Goal: Task Accomplishment & Management: Manage account settings

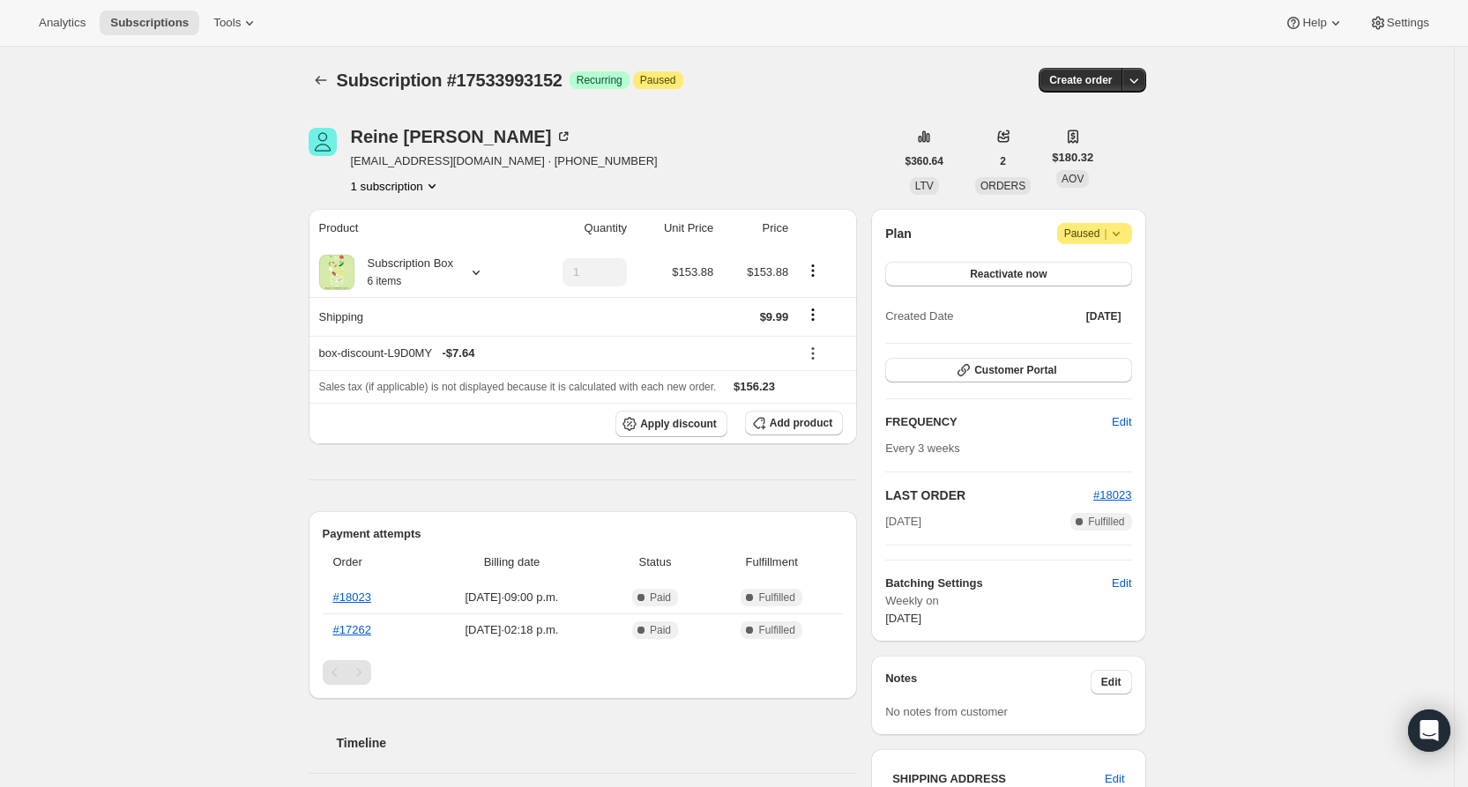
click at [1125, 234] on icon at bounding box center [1116, 234] width 18 height 18
click at [1101, 273] on span "Cancel subscription" at bounding box center [1096, 267] width 100 height 13
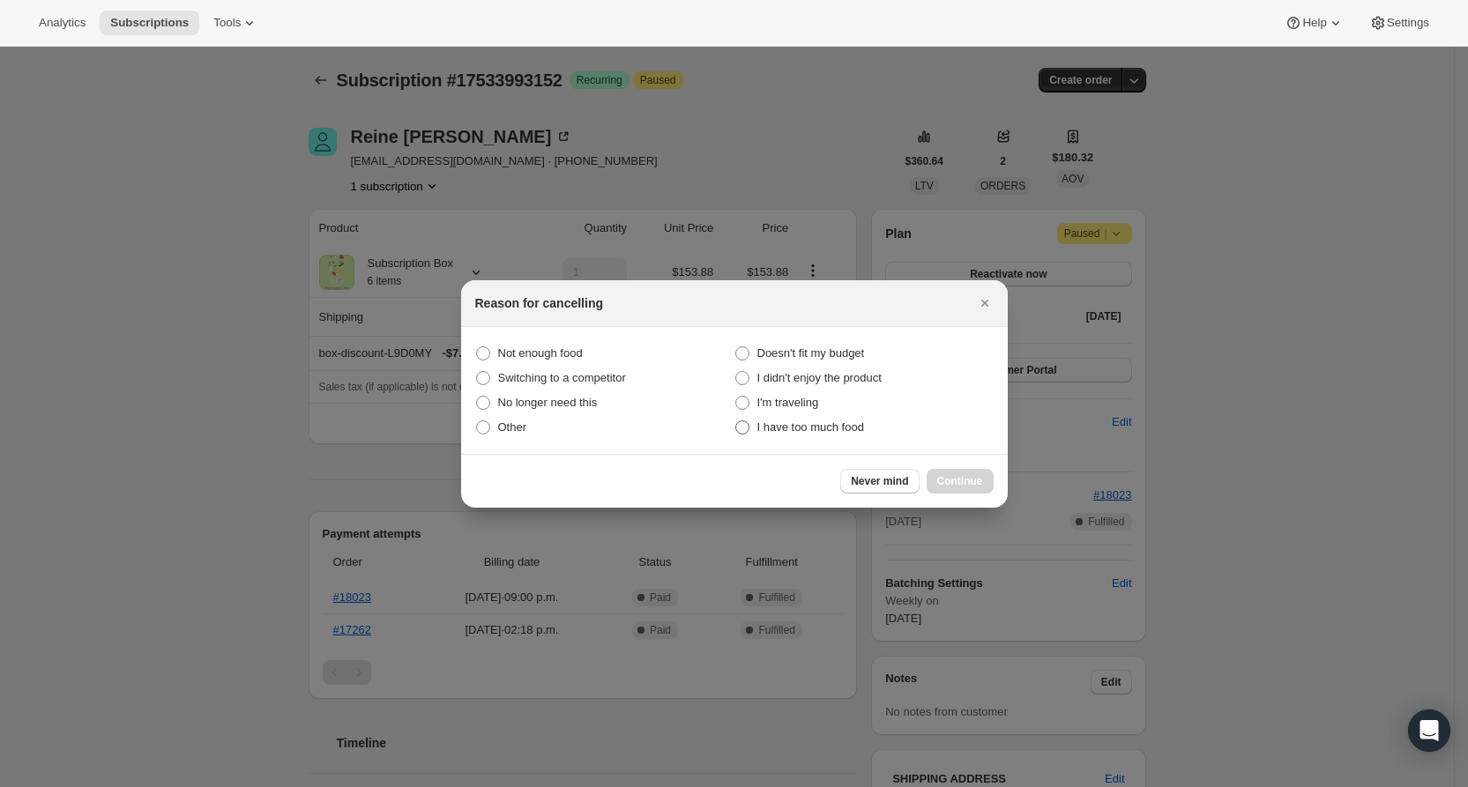
click at [856, 432] on span "I have too much food" at bounding box center [810, 427] width 107 height 13
click at [736, 421] on food "I have too much food" at bounding box center [735, 421] width 1 height 1
radio food "true"
click at [507, 436] on span "Other" at bounding box center [512, 428] width 29 height 18
click at [477, 421] on input "Other" at bounding box center [476, 421] width 1 height 1
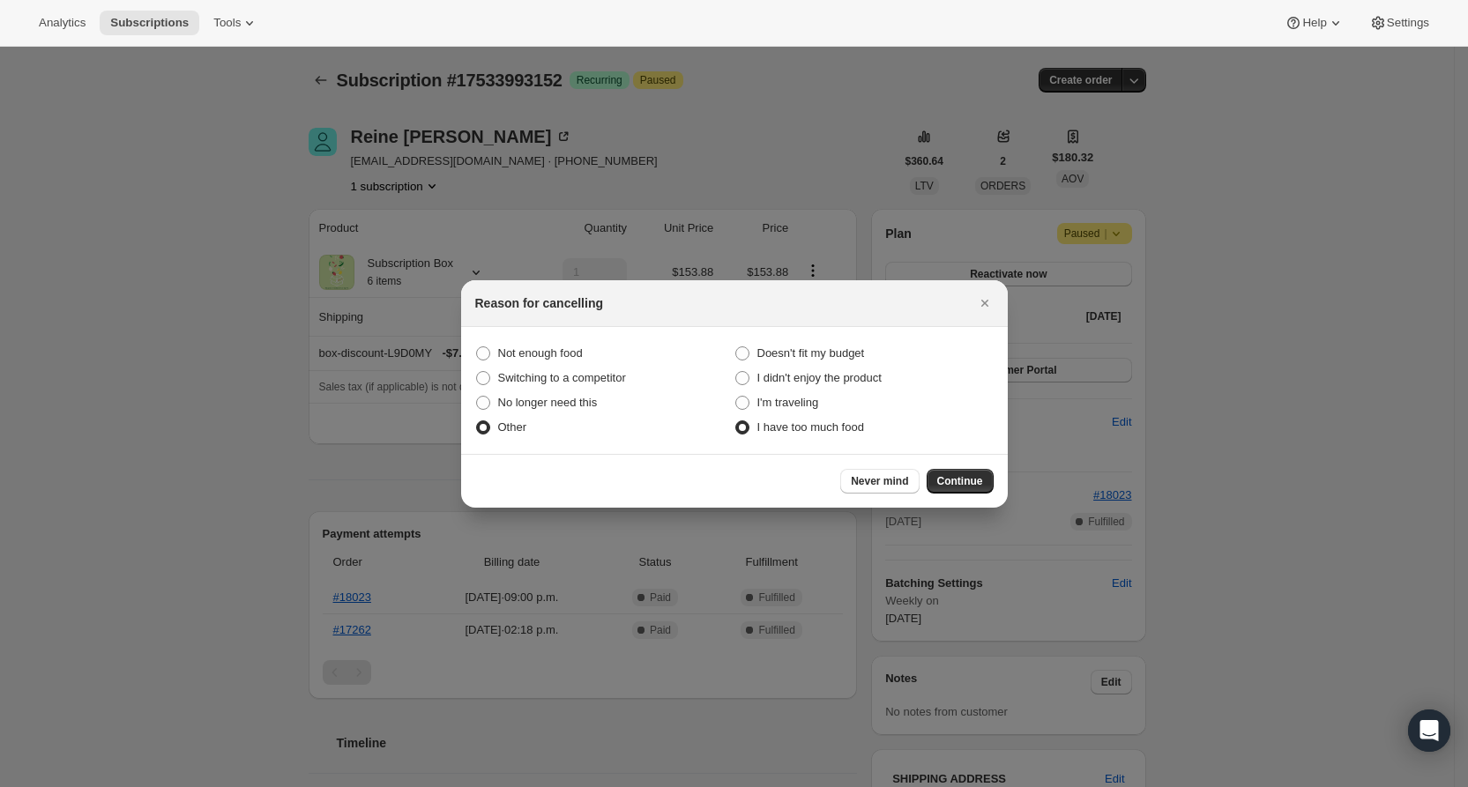
radio input "true"
radio food "false"
click at [949, 482] on span "Continue" at bounding box center [960, 481] width 46 height 14
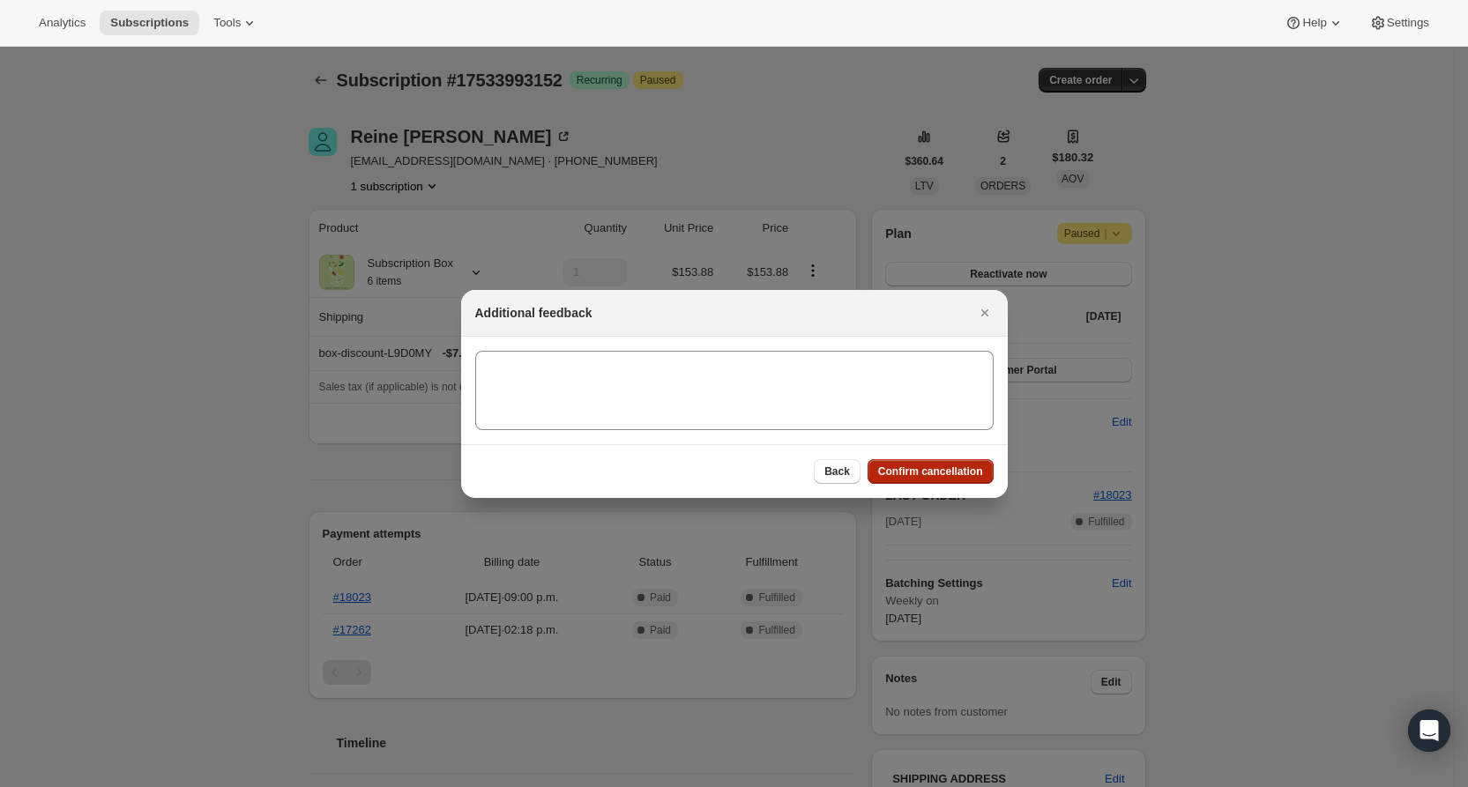
click at [944, 468] on span "Confirm cancellation" at bounding box center [930, 472] width 105 height 14
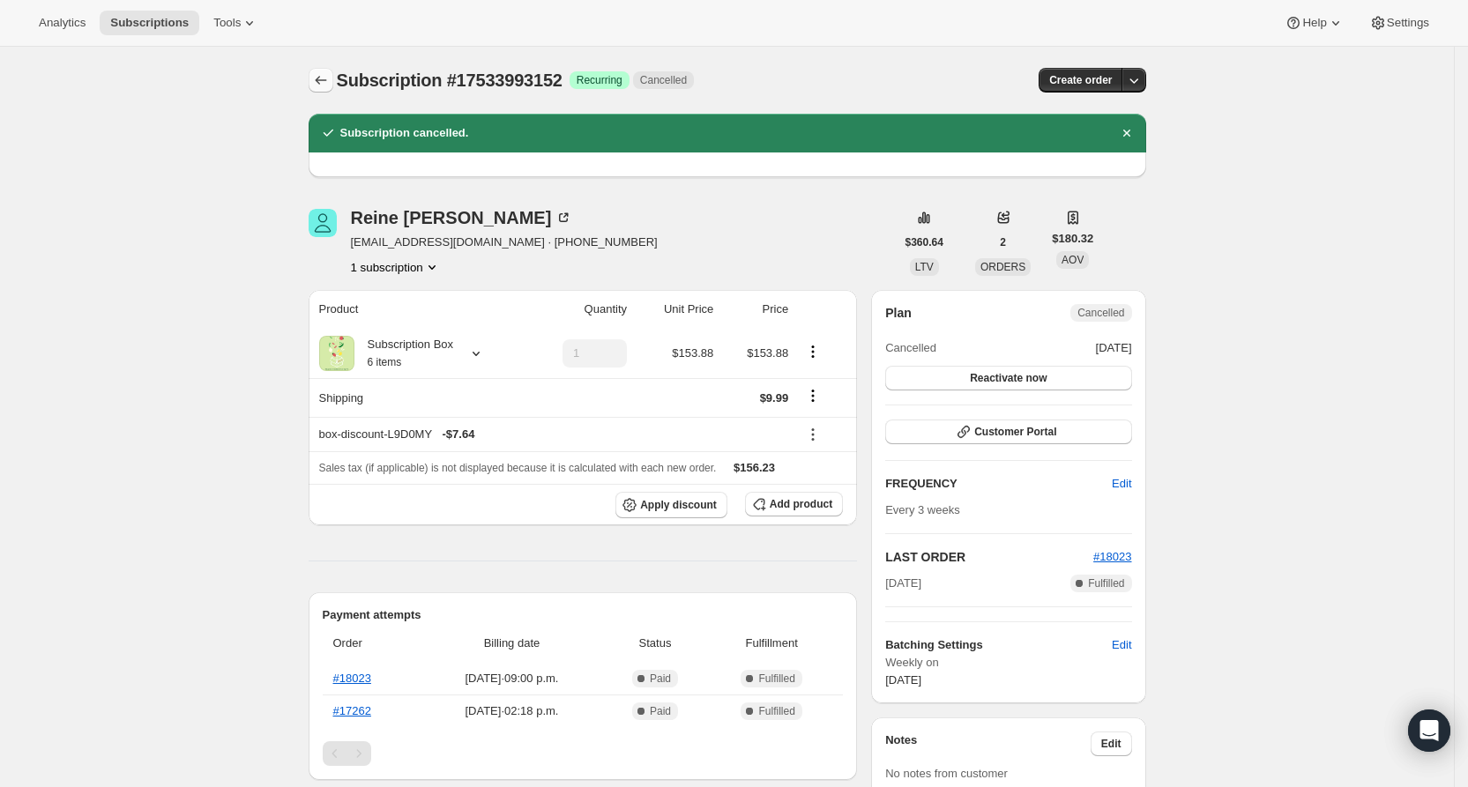
click at [330, 75] on icon "Subscriptions" at bounding box center [321, 80] width 18 height 18
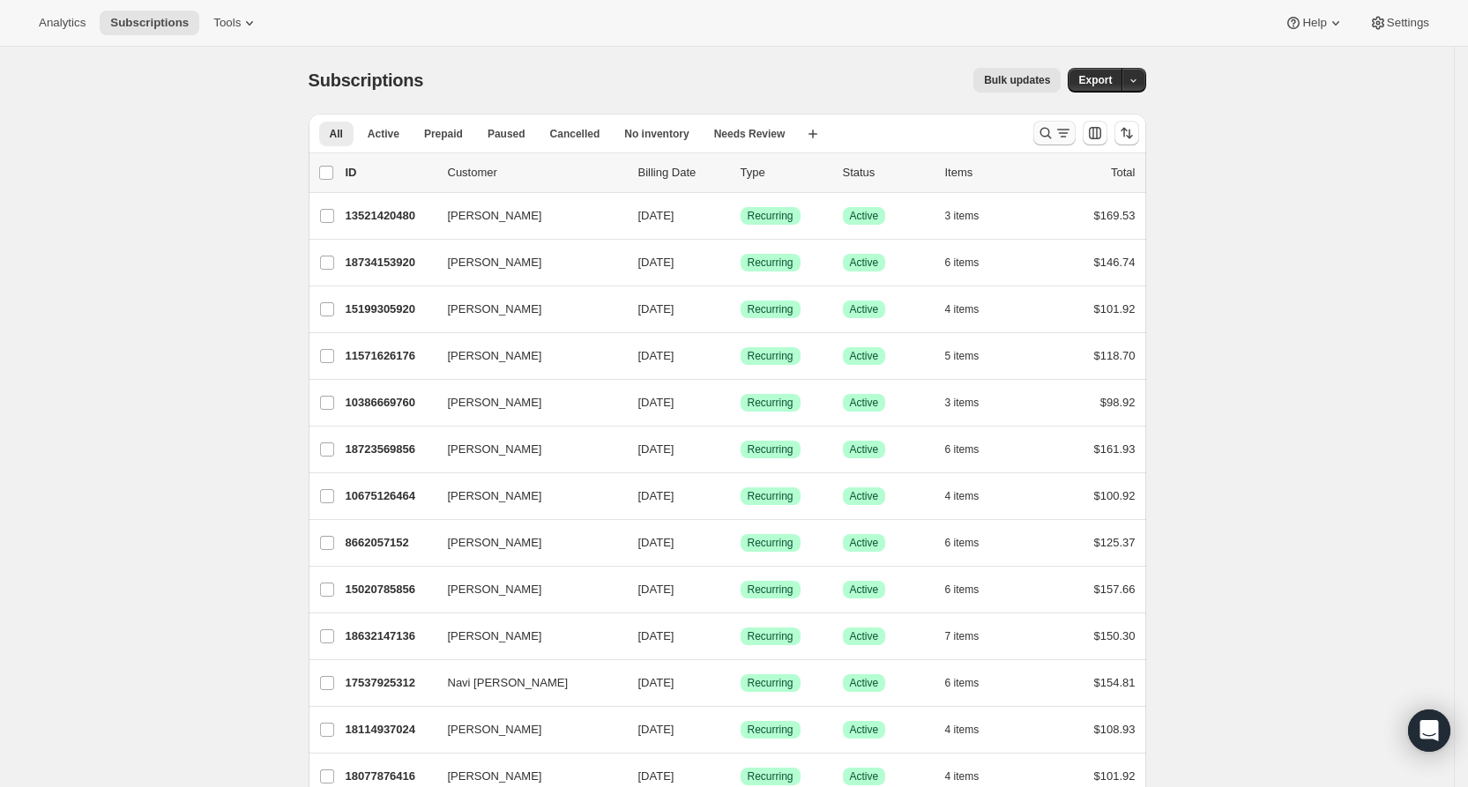
click at [1051, 133] on icon "Search and filter results" at bounding box center [1046, 133] width 18 height 18
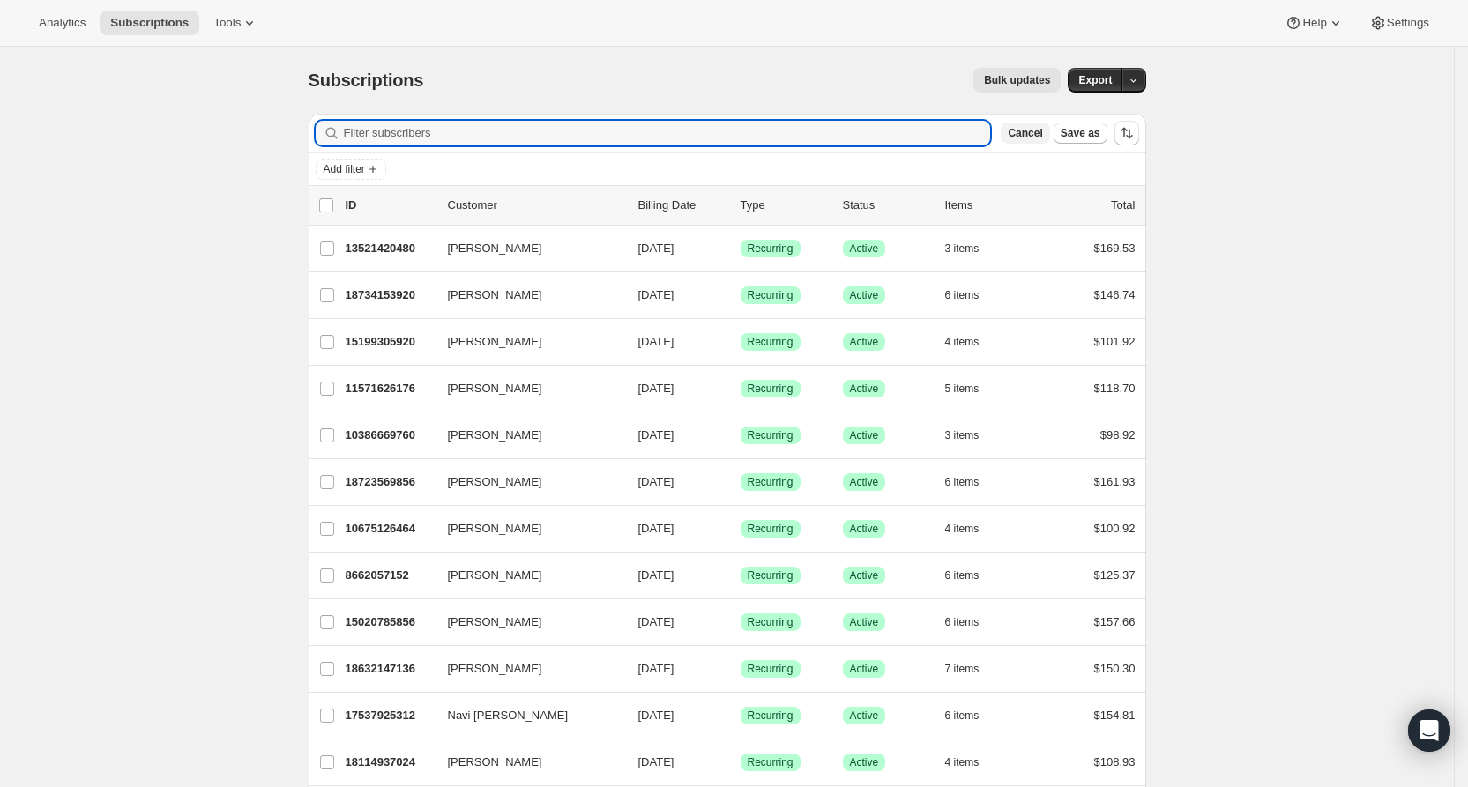
paste input "[EMAIL_ADDRESS][DOMAIN_NAME]"
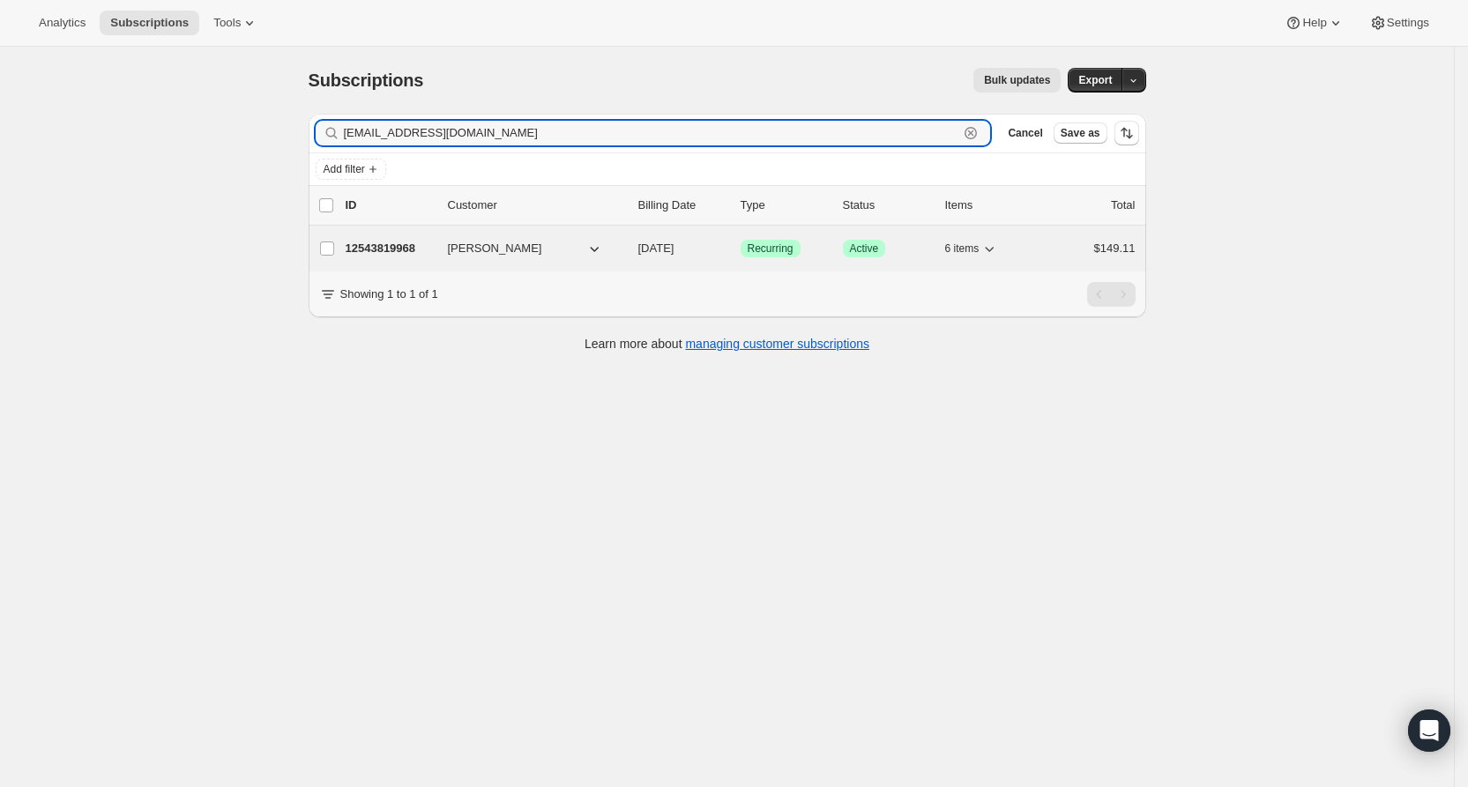
type input "[EMAIL_ADDRESS][DOMAIN_NAME]"
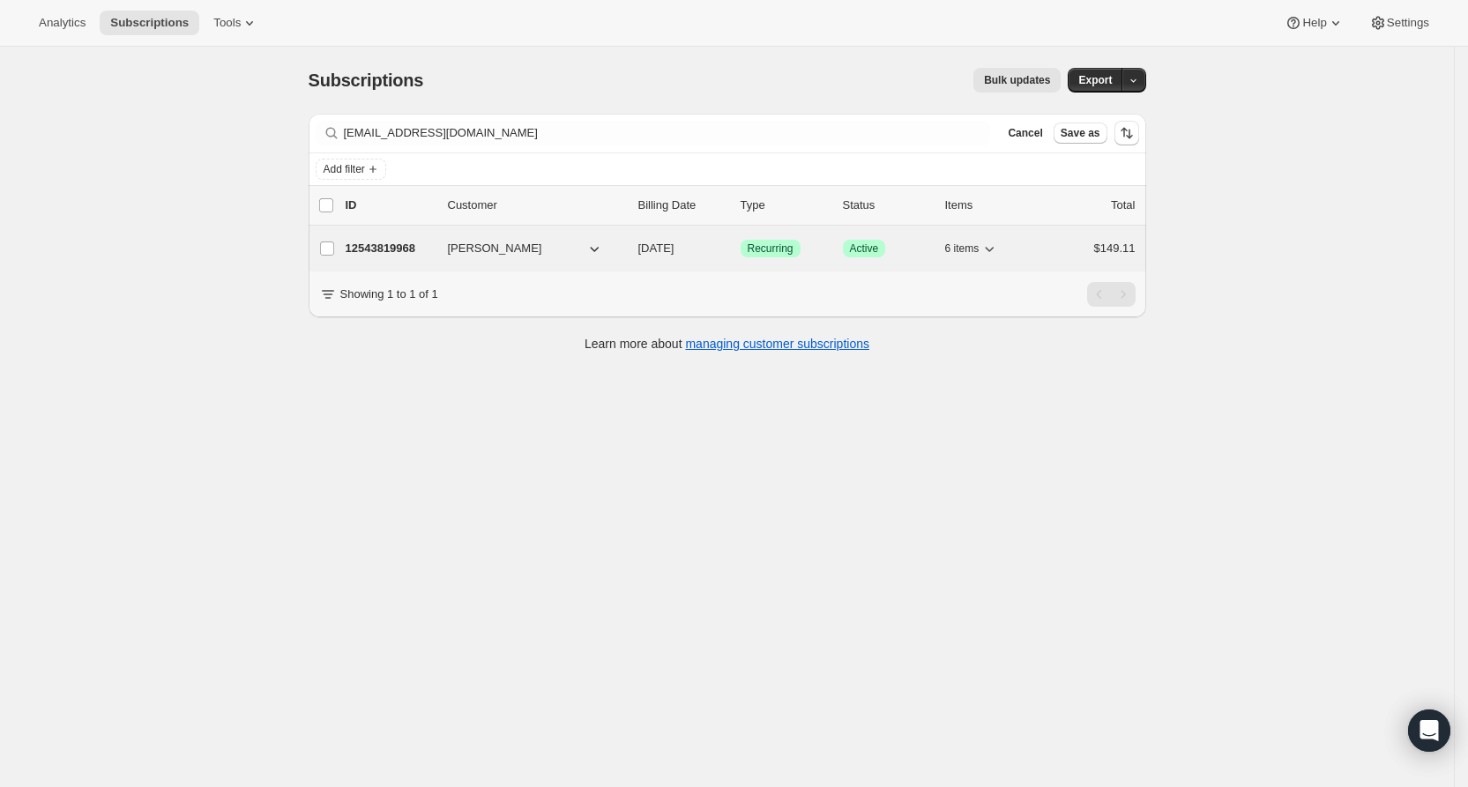
click at [509, 242] on span "[PERSON_NAME]" at bounding box center [495, 249] width 94 height 18
click at [409, 243] on p "12543819968" at bounding box center [390, 249] width 88 height 18
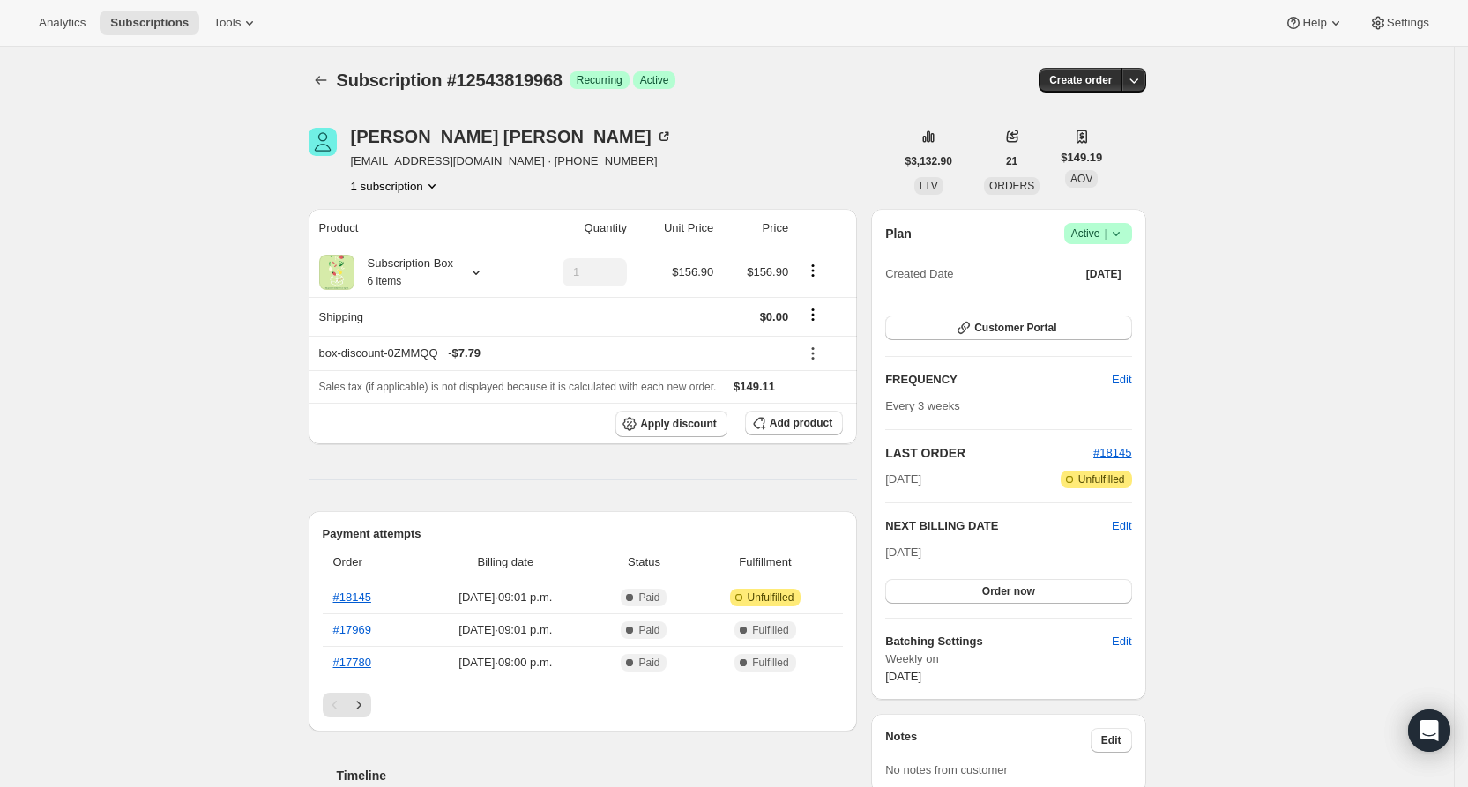
click at [1125, 226] on icon at bounding box center [1116, 234] width 18 height 18
click at [1139, 270] on span "Pause subscription" at bounding box center [1098, 267] width 97 height 13
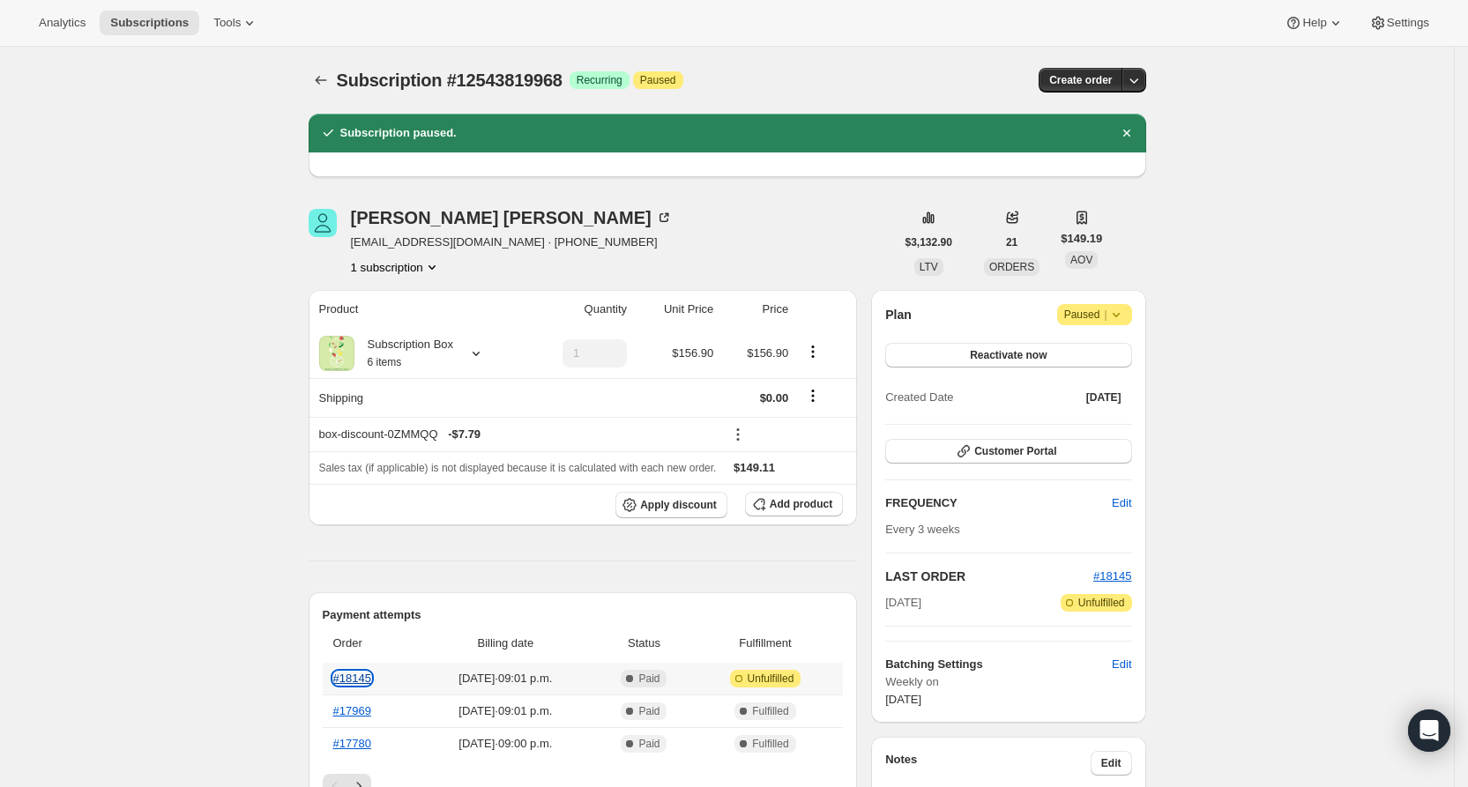
click at [370, 676] on link "#18145" at bounding box center [352, 678] width 38 height 13
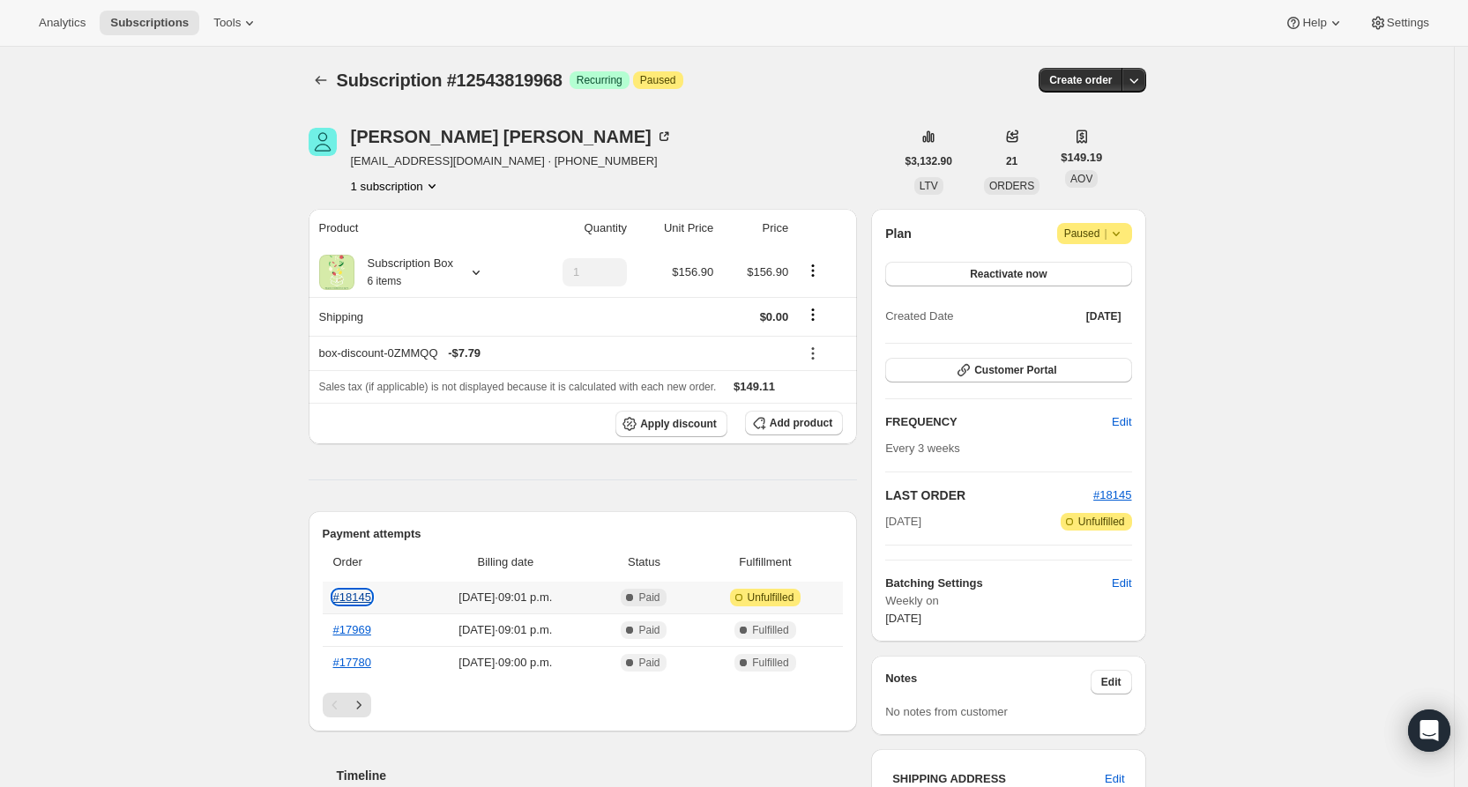
click at [361, 591] on link "#18145" at bounding box center [352, 597] width 38 height 13
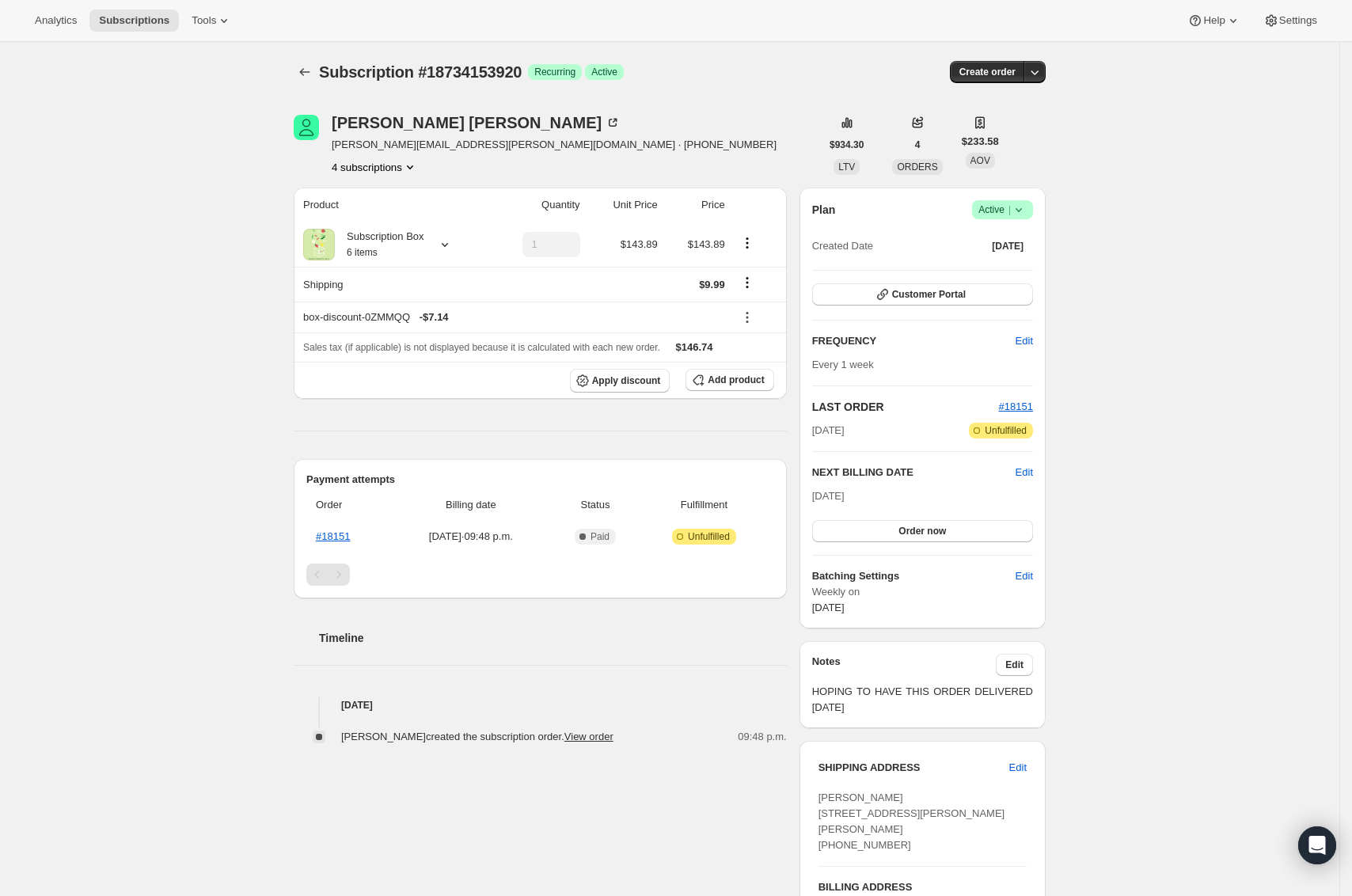
click at [399, 172] on button "4 subscriptions" at bounding box center [374, 167] width 86 height 16
click at [401, 245] on span "18567987392" at bounding box center [379, 251] width 110 height 16
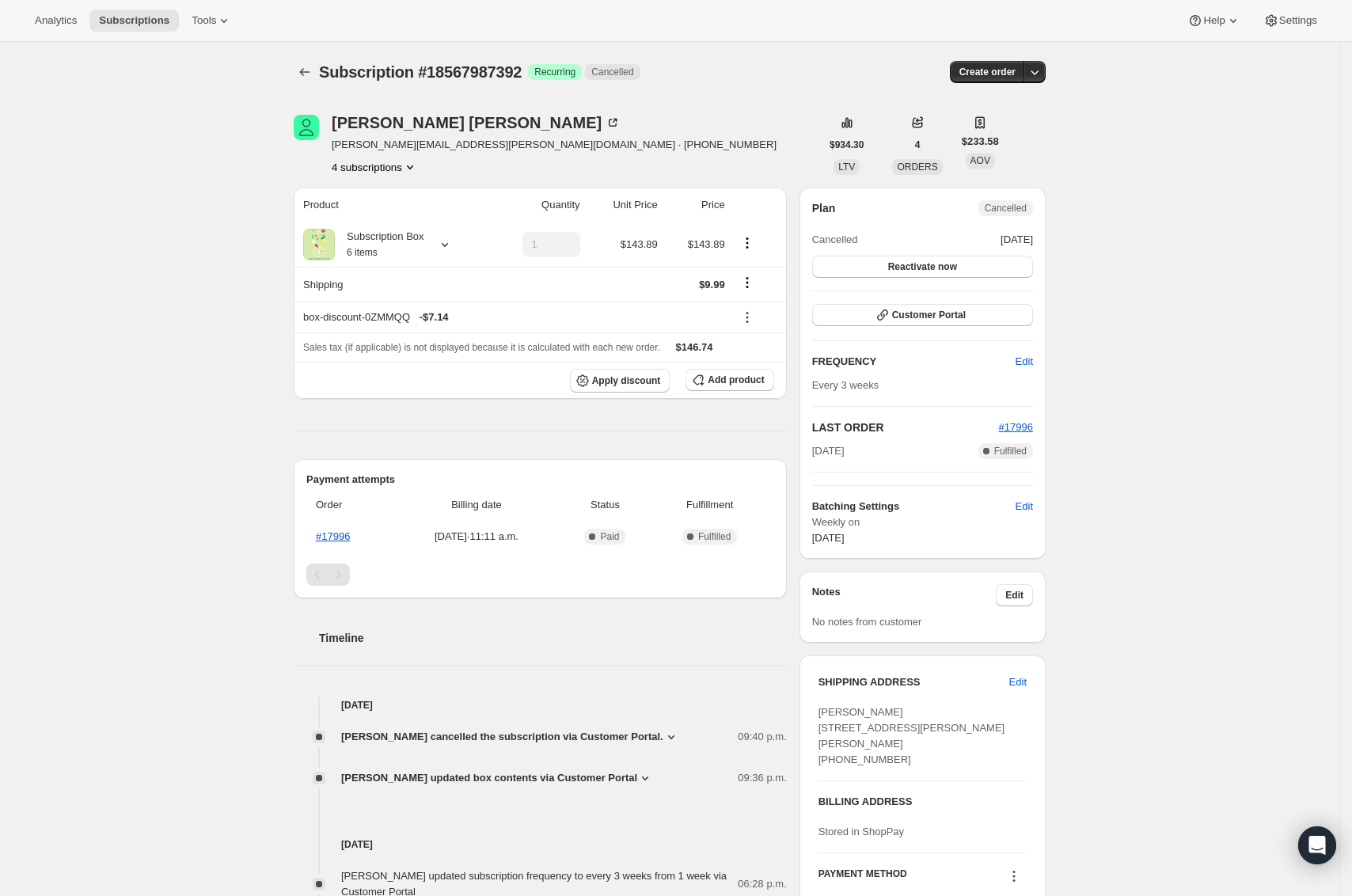
click at [395, 177] on div "tyler kelso tyler.kelso@telecon.ca · +14169519235 4 subscriptions $934.30 LTV 4…" at bounding box center [663, 634] width 765 height 1089
click at [395, 168] on button "4 subscriptions" at bounding box center [374, 167] width 86 height 16
click at [396, 221] on span "18290966720" at bounding box center [379, 224] width 110 height 16
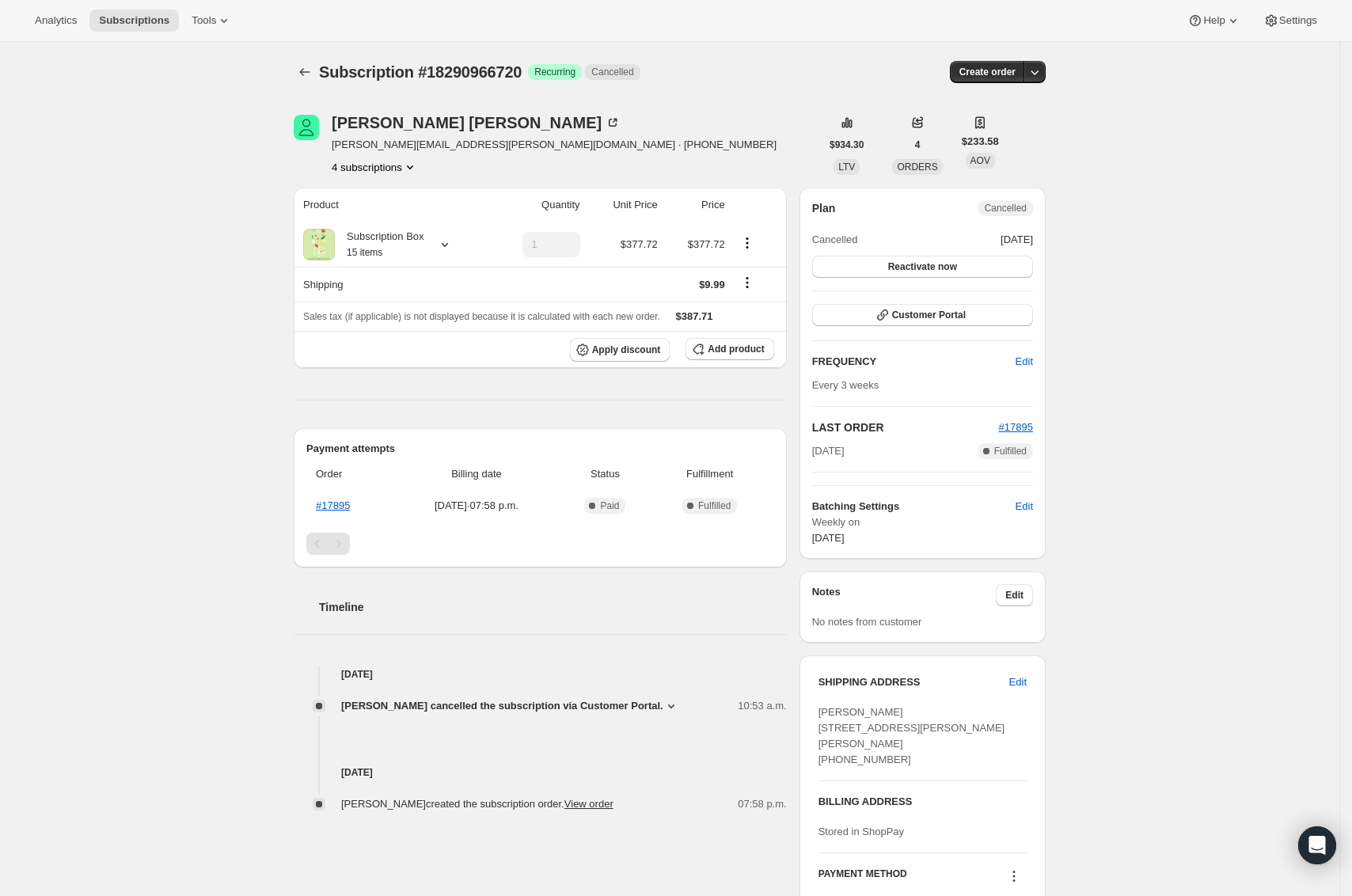
click at [393, 163] on button "4 subscriptions" at bounding box center [374, 167] width 86 height 16
click at [390, 188] on button "18058412224" at bounding box center [378, 197] width 119 height 25
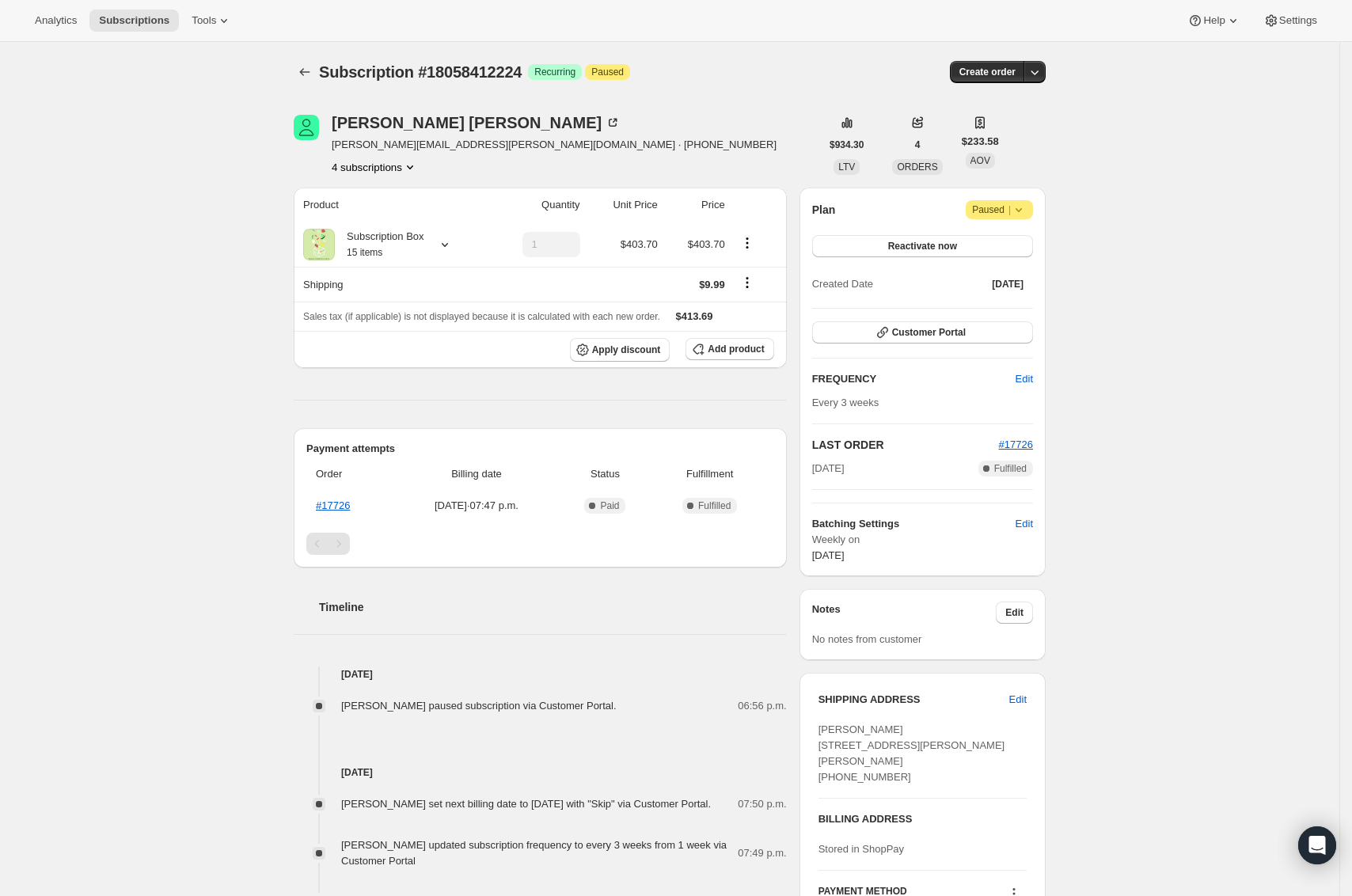
click at [379, 172] on button "4 subscriptions" at bounding box center [374, 167] width 86 height 16
click at [373, 279] on span "18734153920" at bounding box center [356, 277] width 64 height 12
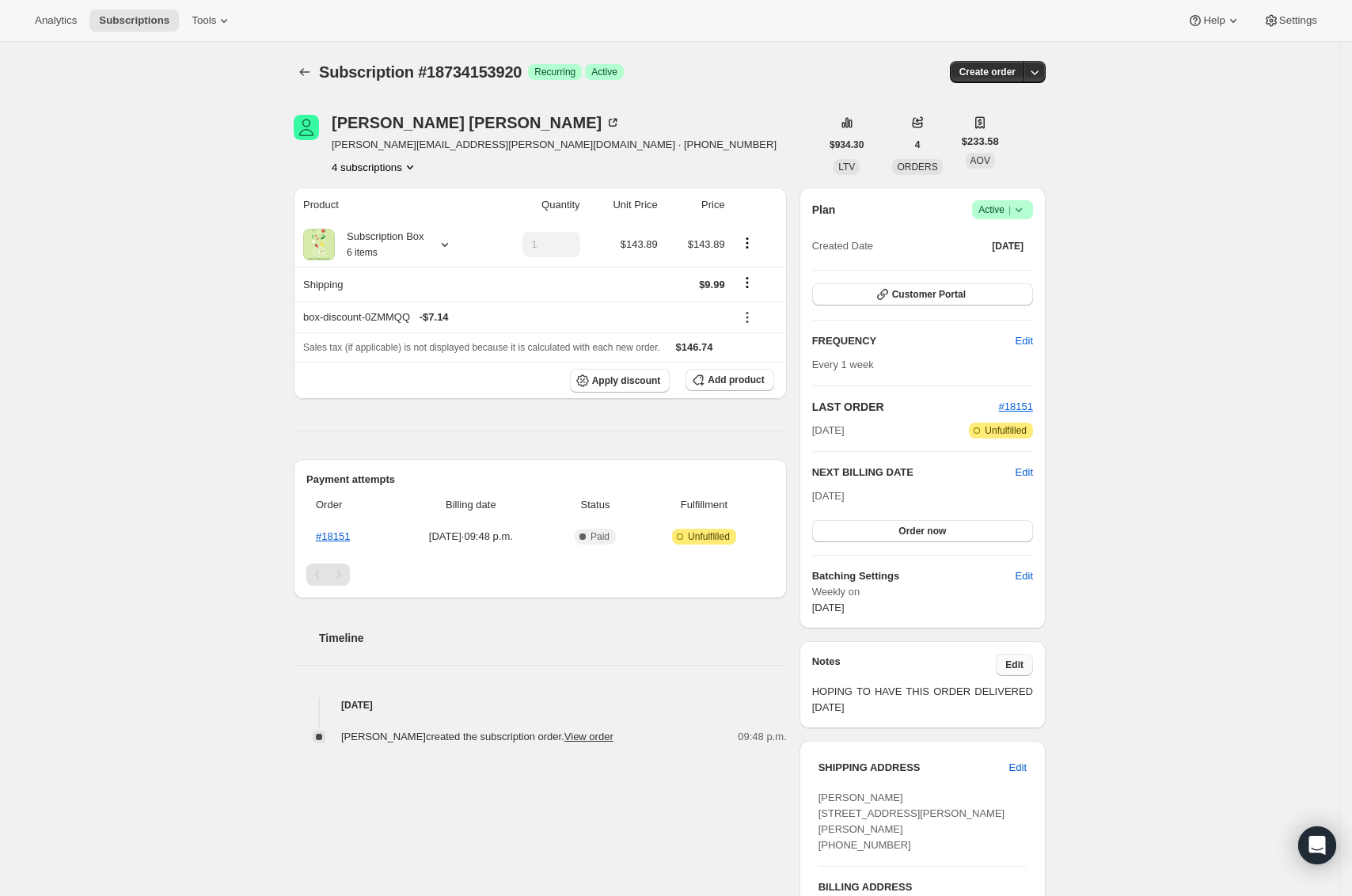
click at [1018, 665] on span "Edit" at bounding box center [1014, 664] width 18 height 13
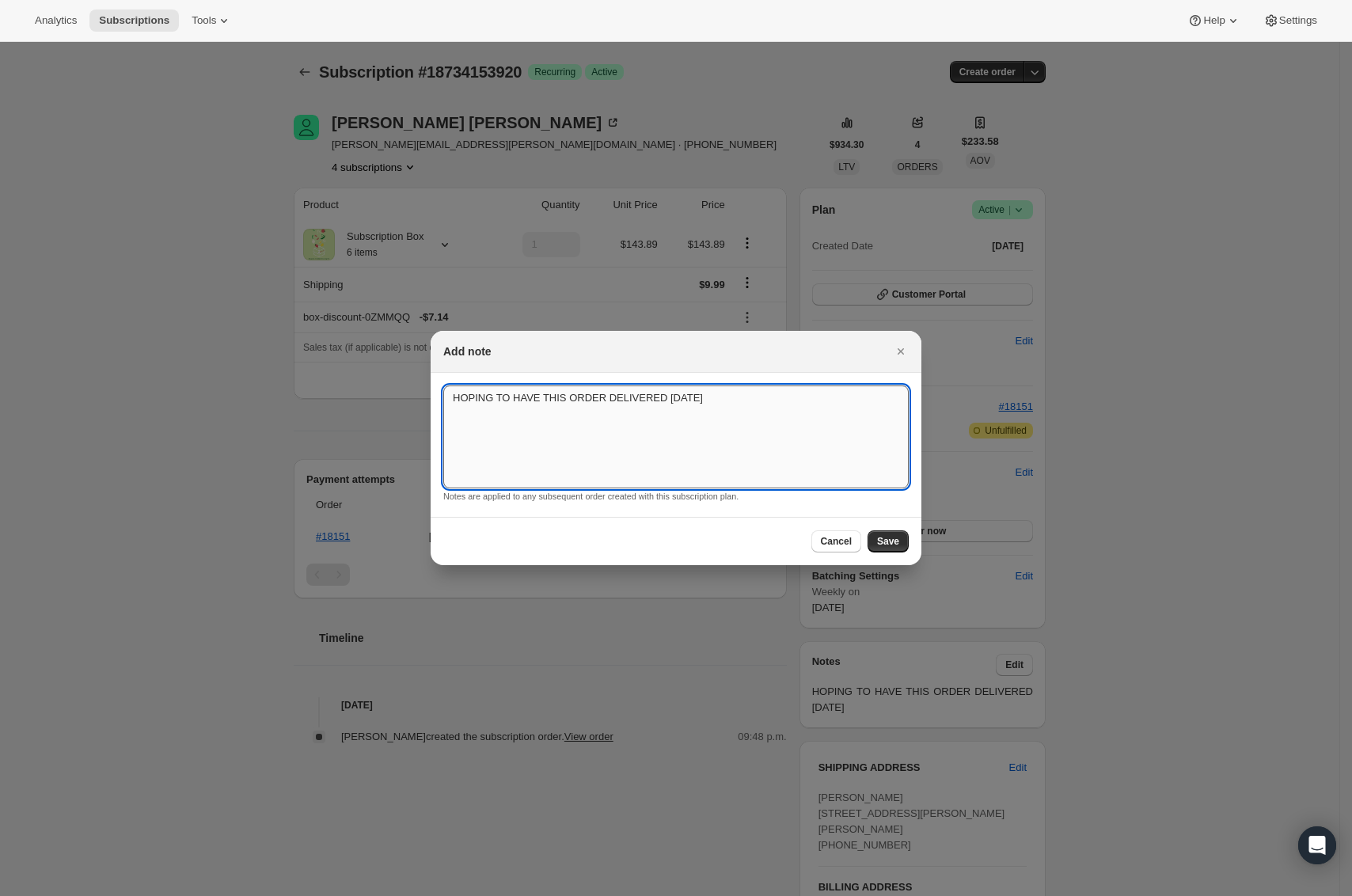
click at [689, 465] on textarea "HOPING TO HAVE THIS ORDER DELIVERED AUG 29" at bounding box center [676, 436] width 465 height 103
click at [898, 547] on span "Save" at bounding box center [888, 541] width 22 height 13
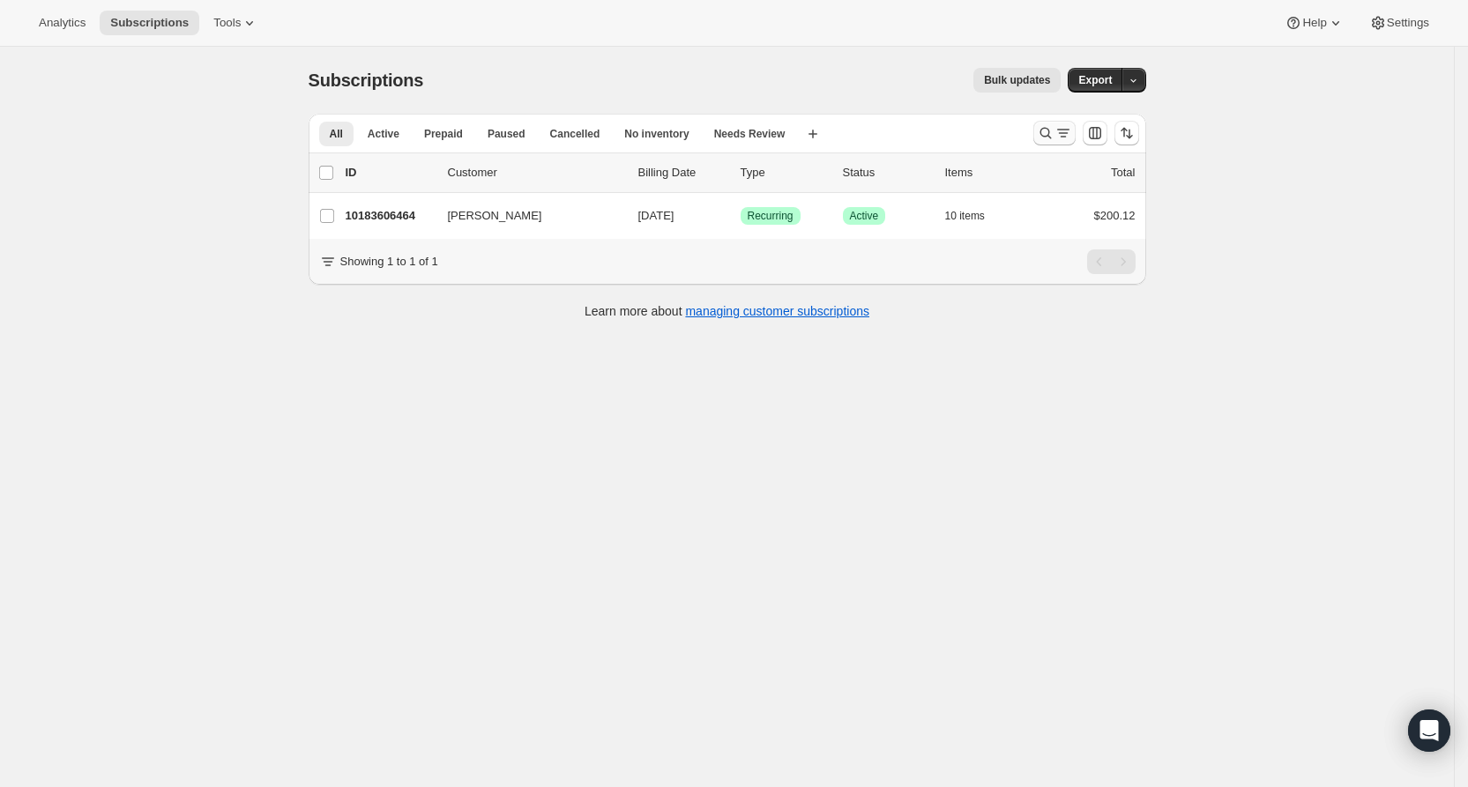
click at [1045, 125] on icon "Search and filter results" at bounding box center [1046, 133] width 18 height 18
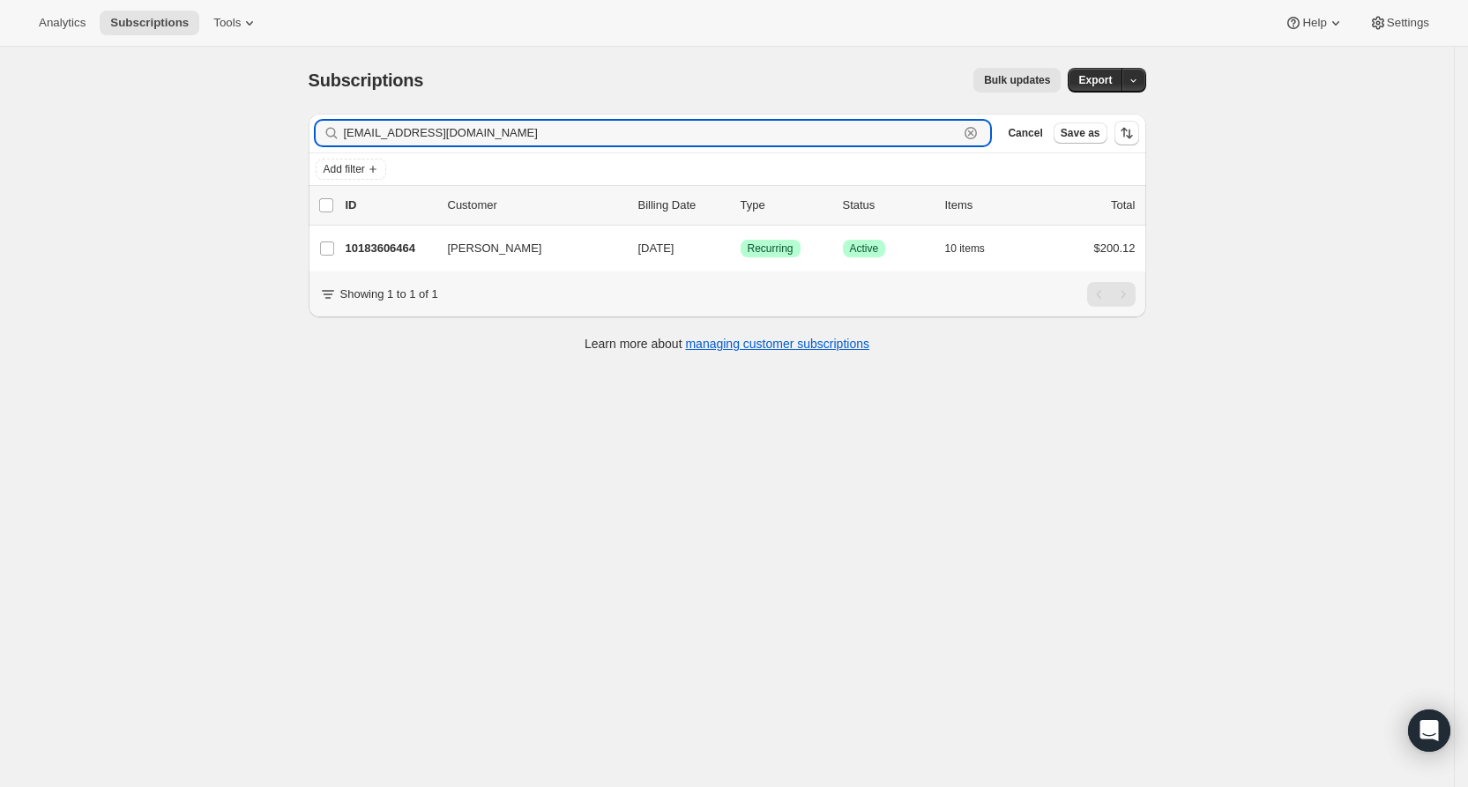
click at [974, 132] on icon "button" at bounding box center [971, 133] width 6 height 6
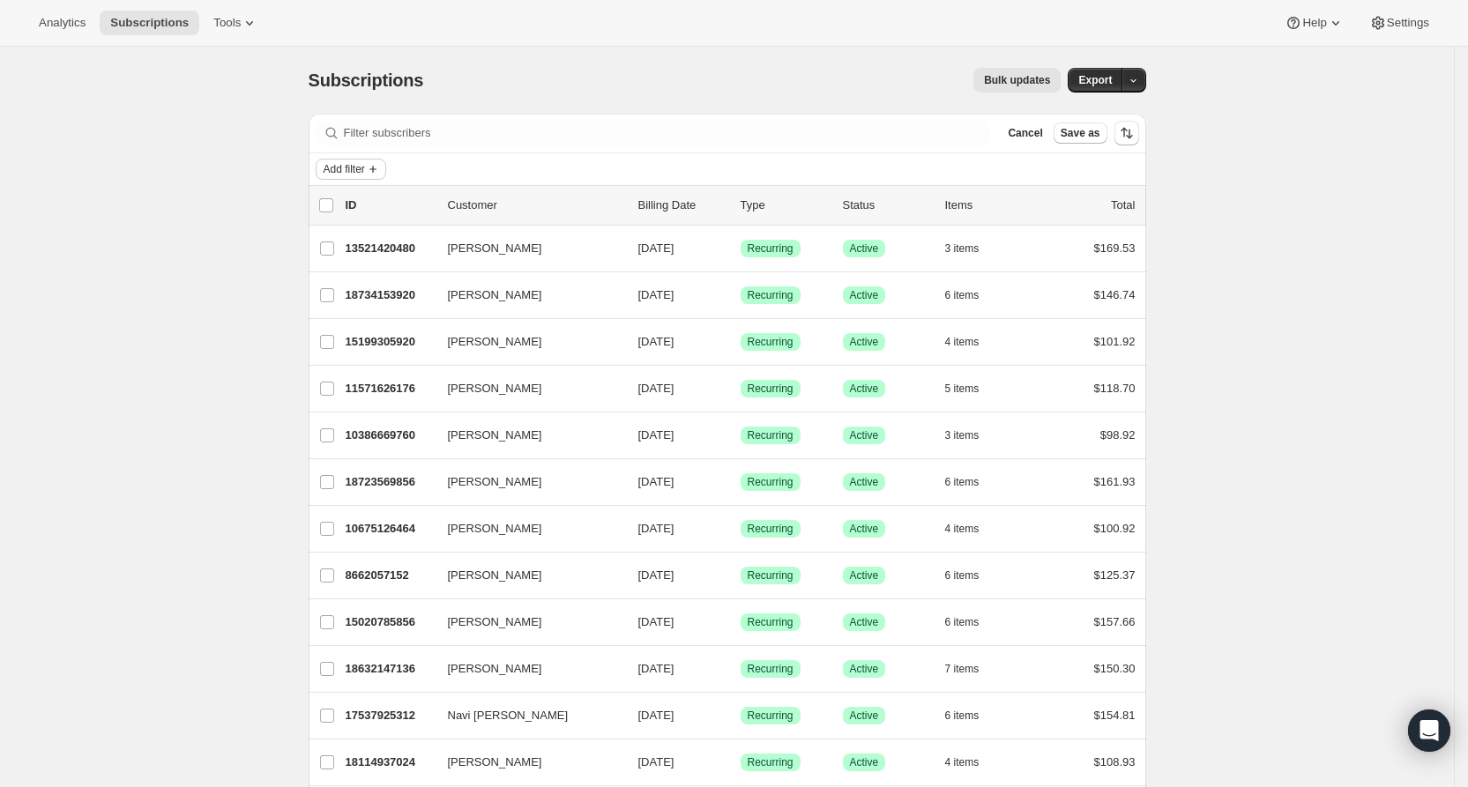
click at [365, 166] on span "Add filter" at bounding box center [344, 169] width 41 height 14
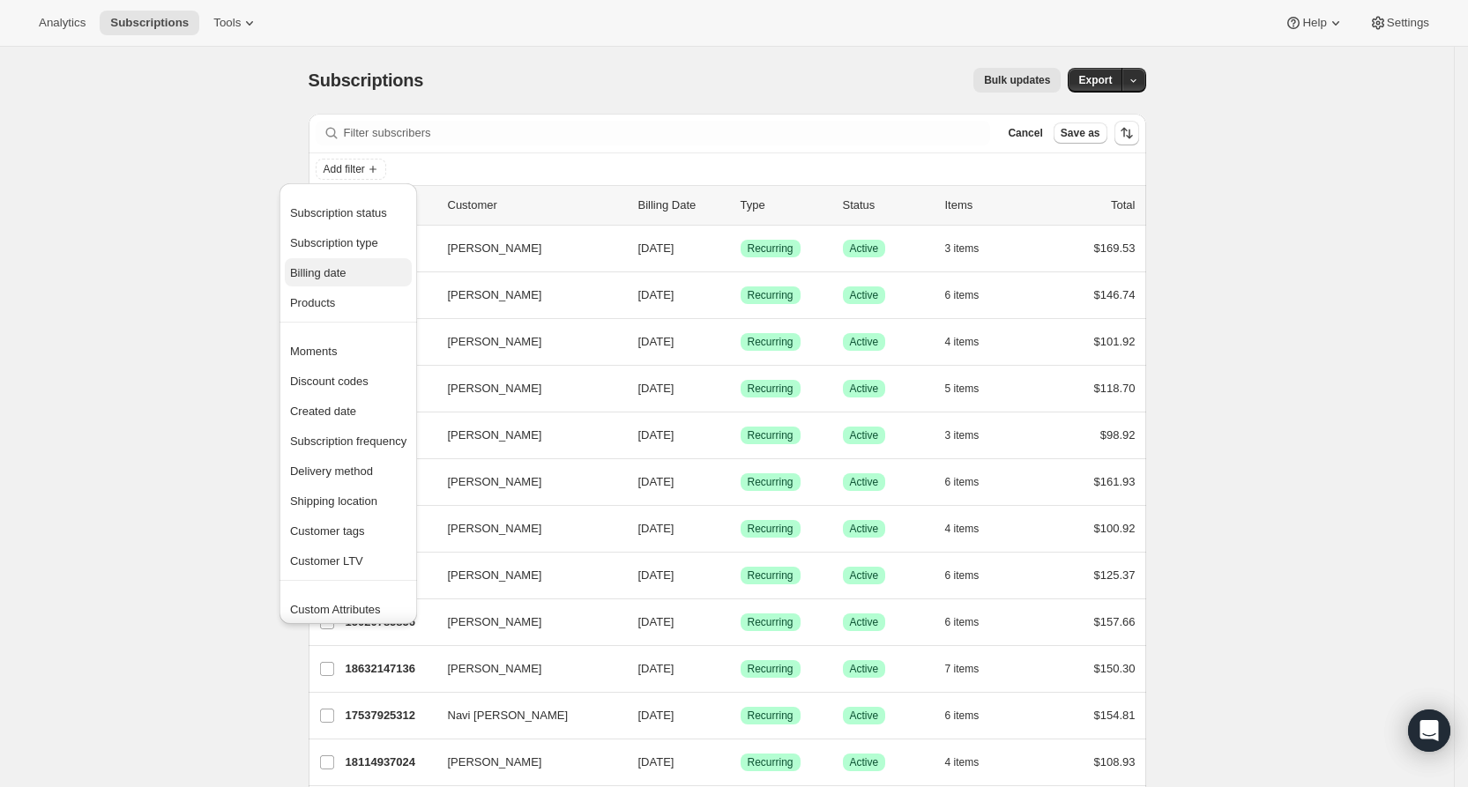
click at [346, 270] on span "Billing date" at bounding box center [318, 272] width 56 height 13
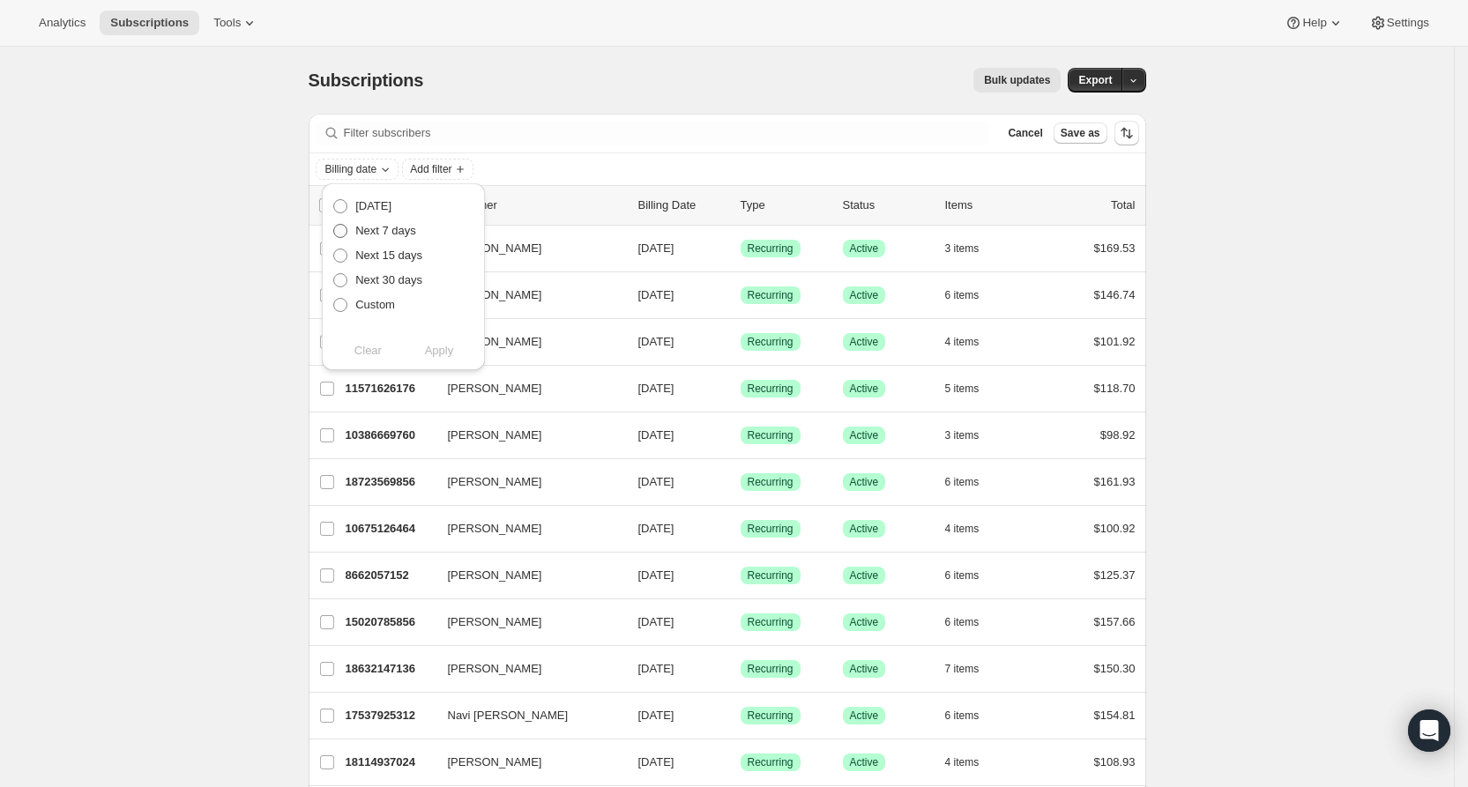
click at [390, 232] on span "Next 7 days" at bounding box center [385, 230] width 61 height 13
click at [334, 225] on input "Next 7 days" at bounding box center [333, 224] width 1 height 1
radio input "true"
click at [443, 357] on span "Apply" at bounding box center [439, 351] width 29 height 18
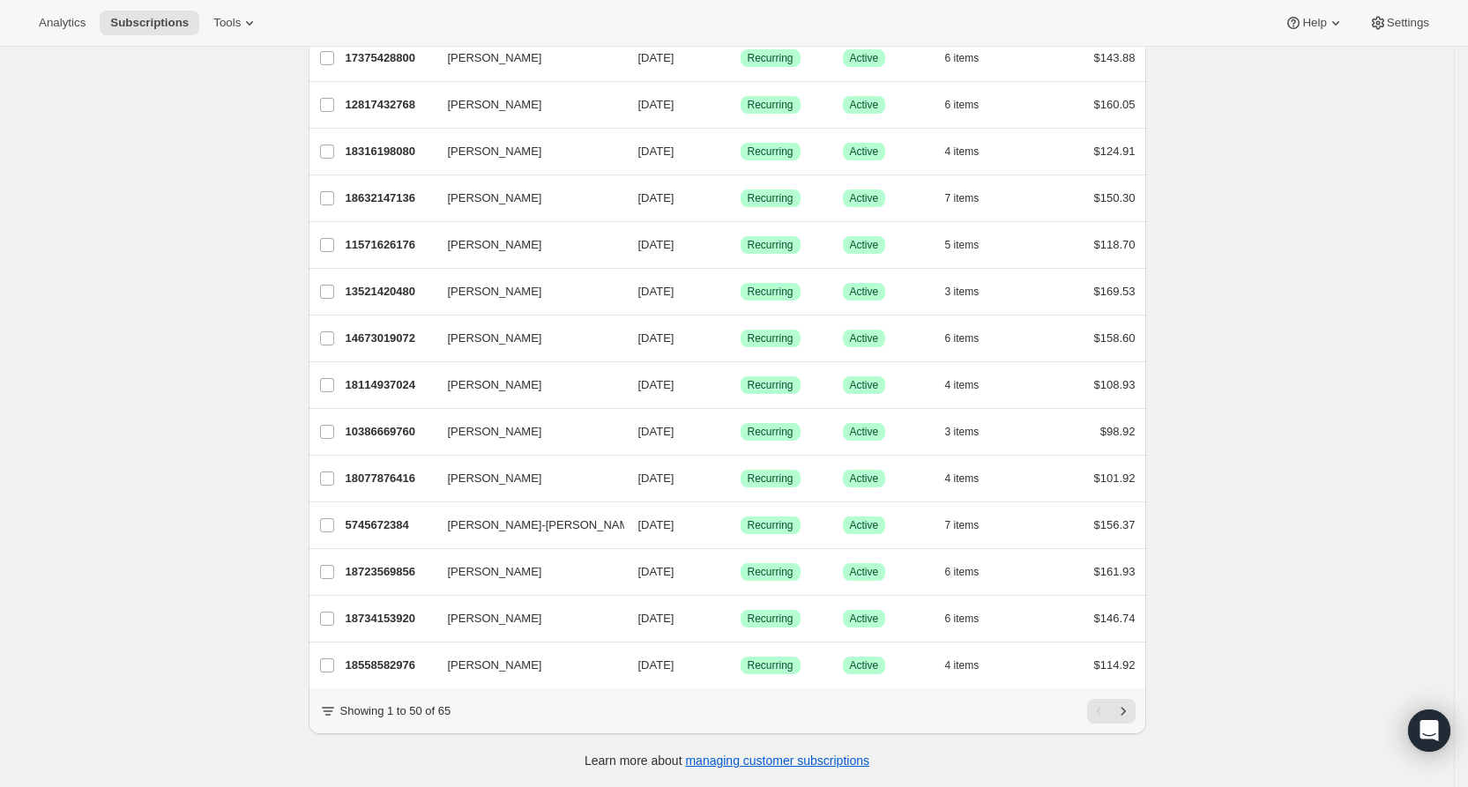
scroll to position [1869, 0]
